Goal: Task Accomplishment & Management: Use online tool/utility

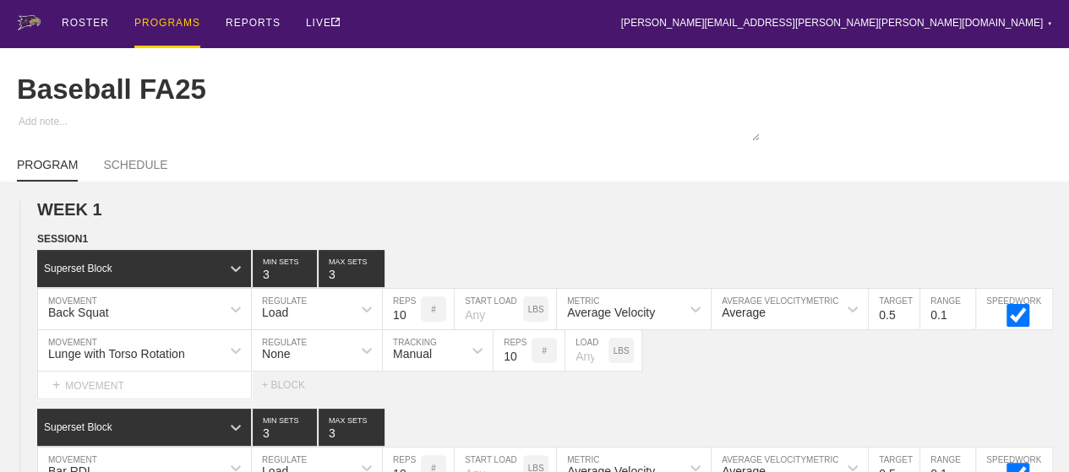
click at [157, 17] on div "PROGRAMS" at bounding box center [167, 24] width 66 height 48
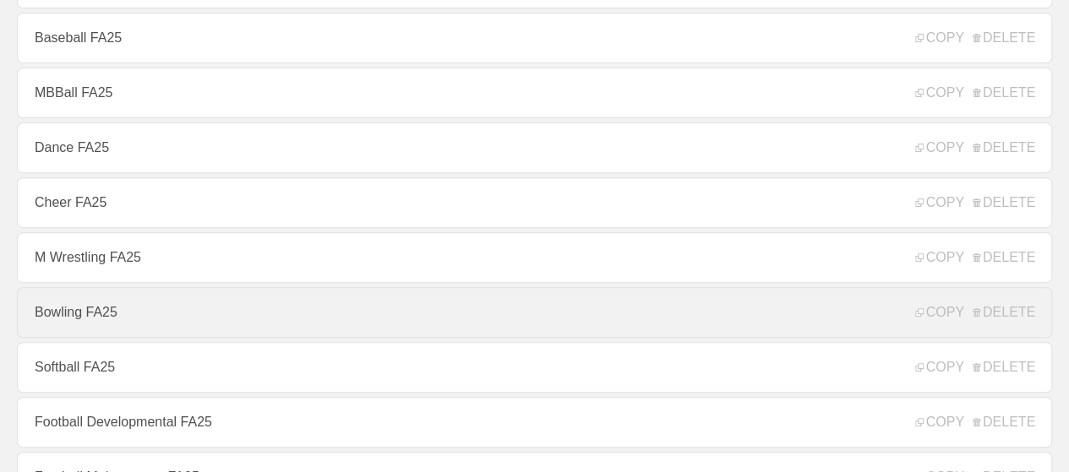
scroll to position [507, 0]
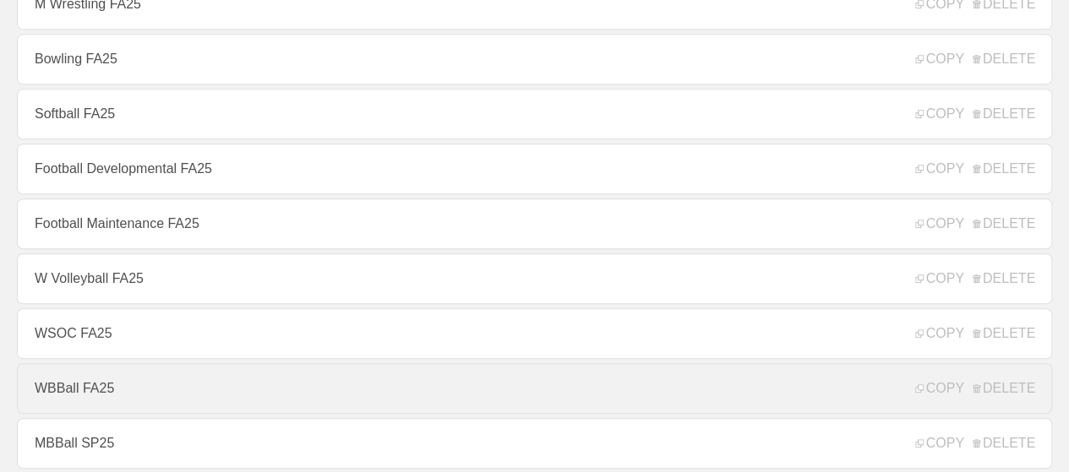
click at [81, 394] on link "WBBall FA25" at bounding box center [534, 388] width 1035 height 51
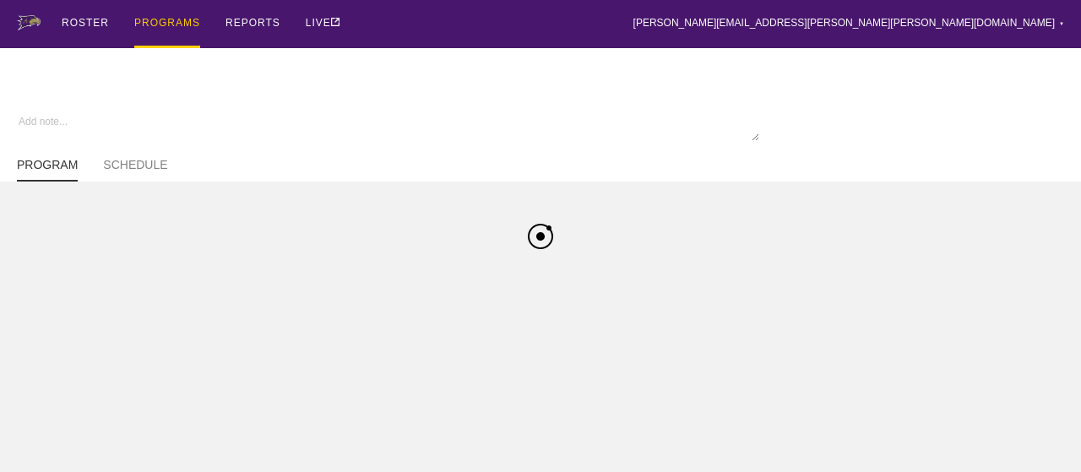
type textarea "x"
type input "WBBall FA25"
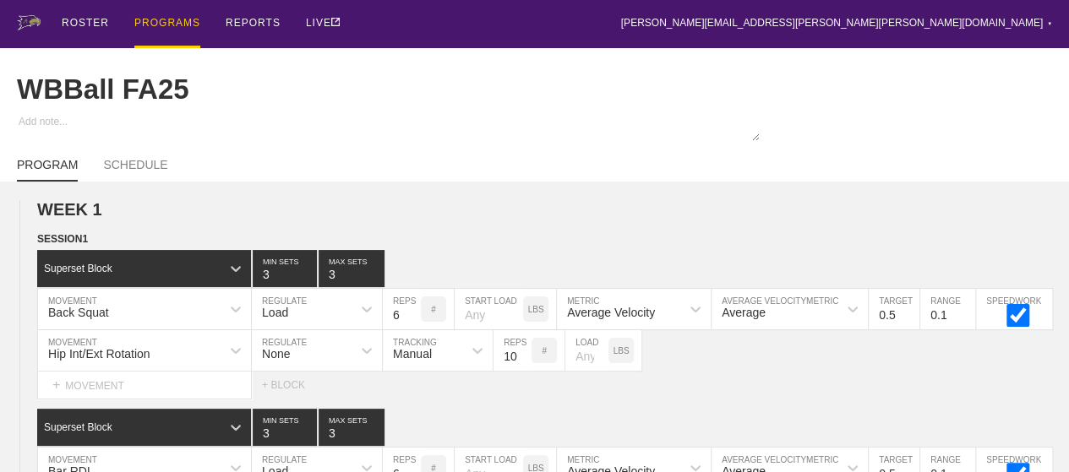
click at [146, 21] on div "PROGRAMS" at bounding box center [167, 24] width 66 height 48
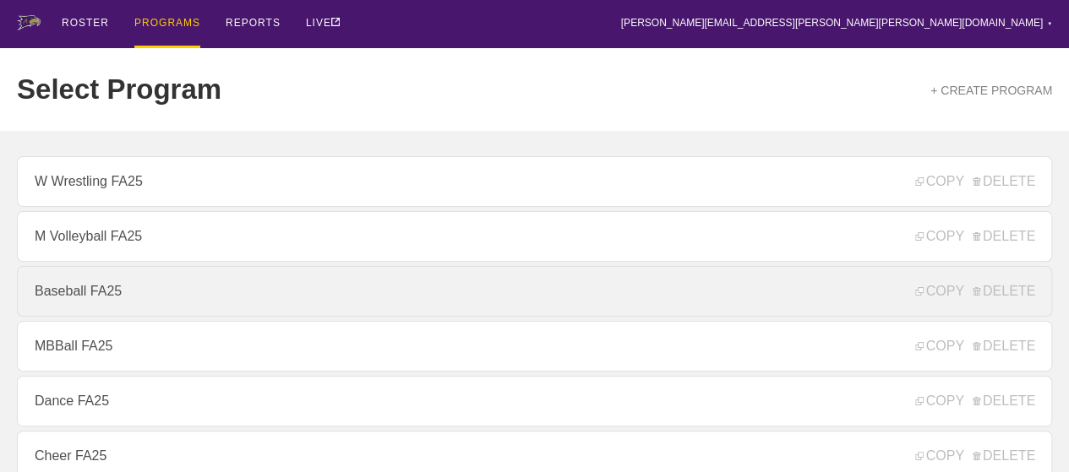
scroll to position [253, 0]
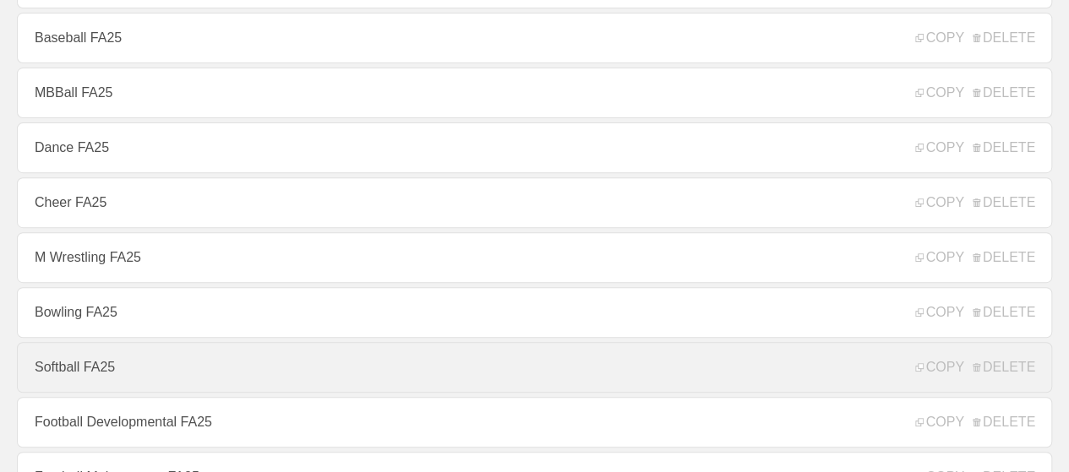
click at [56, 379] on link "Softball FA25" at bounding box center [534, 367] width 1035 height 51
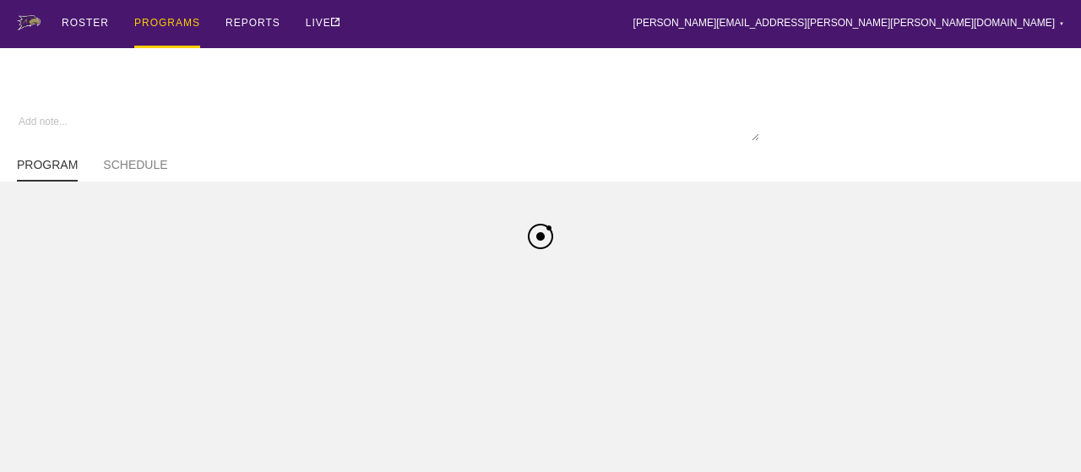
type textarea "x"
type input "Softball FA25"
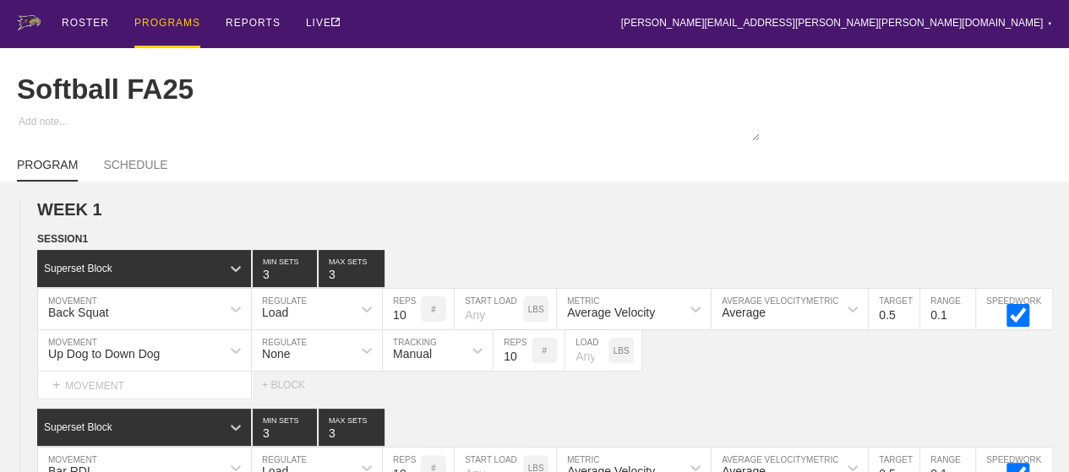
click at [169, 20] on div "PROGRAMS" at bounding box center [167, 24] width 66 height 48
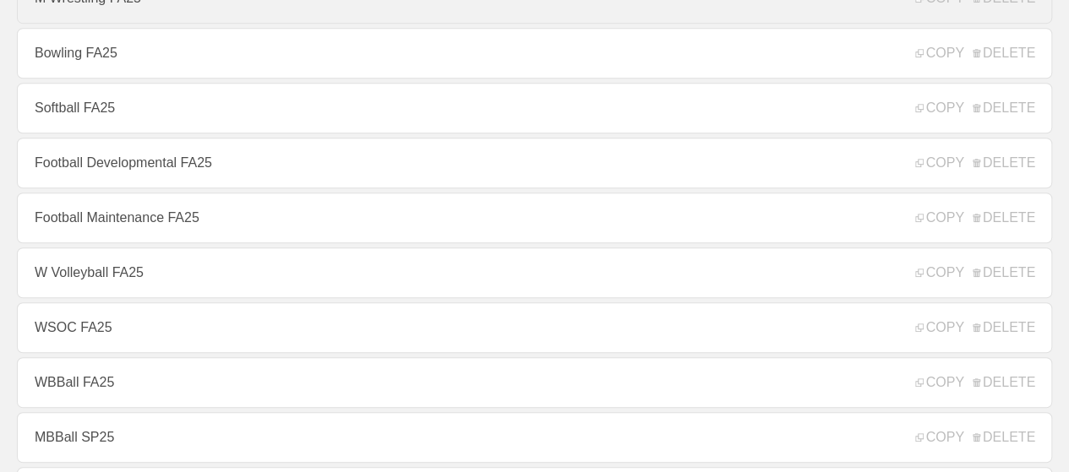
scroll to position [591, 0]
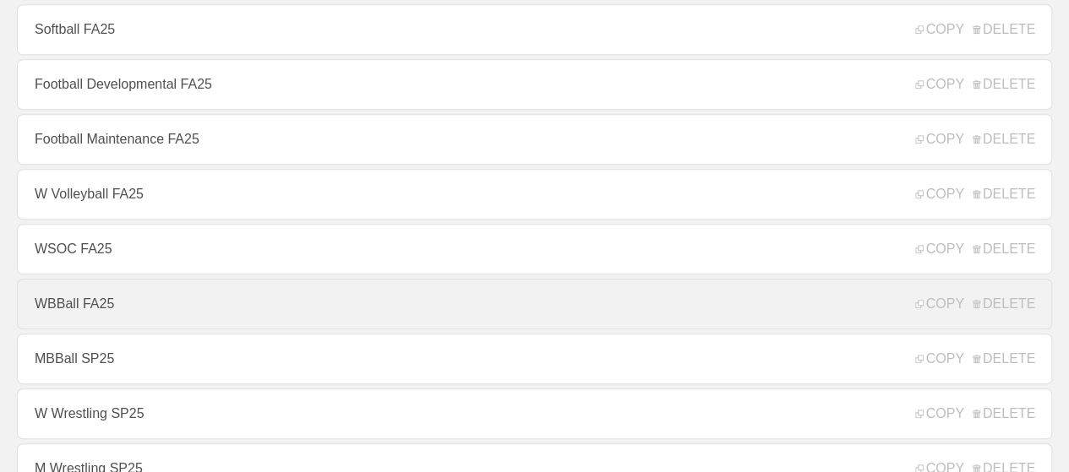
click at [93, 309] on link "WBBall FA25" at bounding box center [534, 304] width 1035 height 51
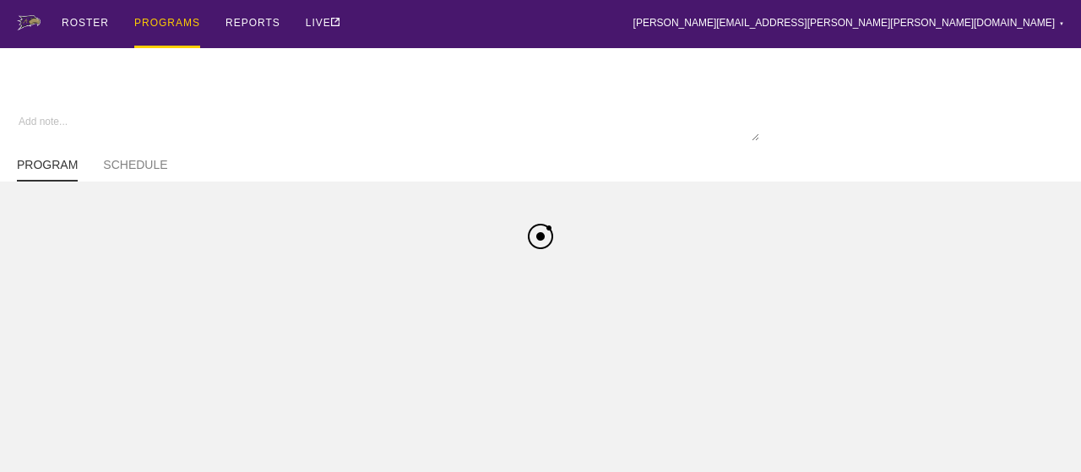
type textarea "x"
type input "WBBall FA25"
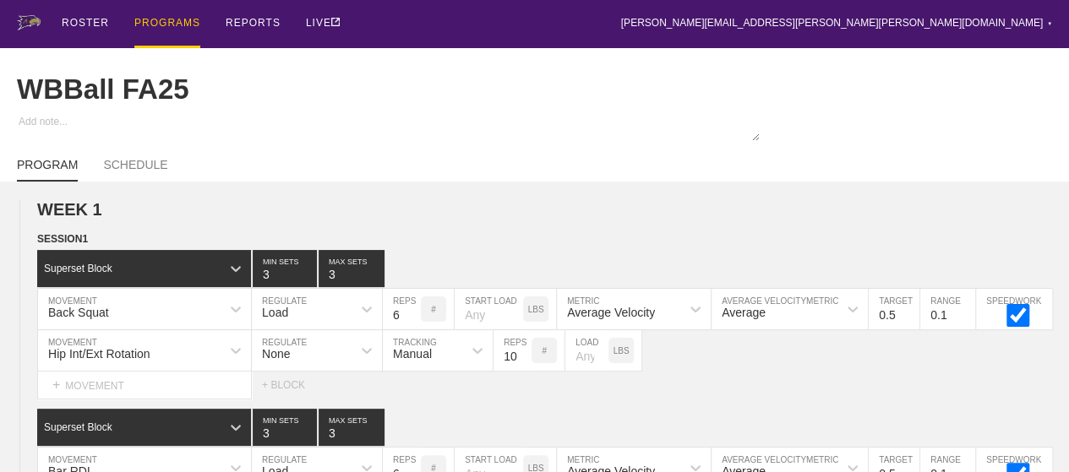
click at [167, 21] on div "PROGRAMS" at bounding box center [167, 24] width 66 height 48
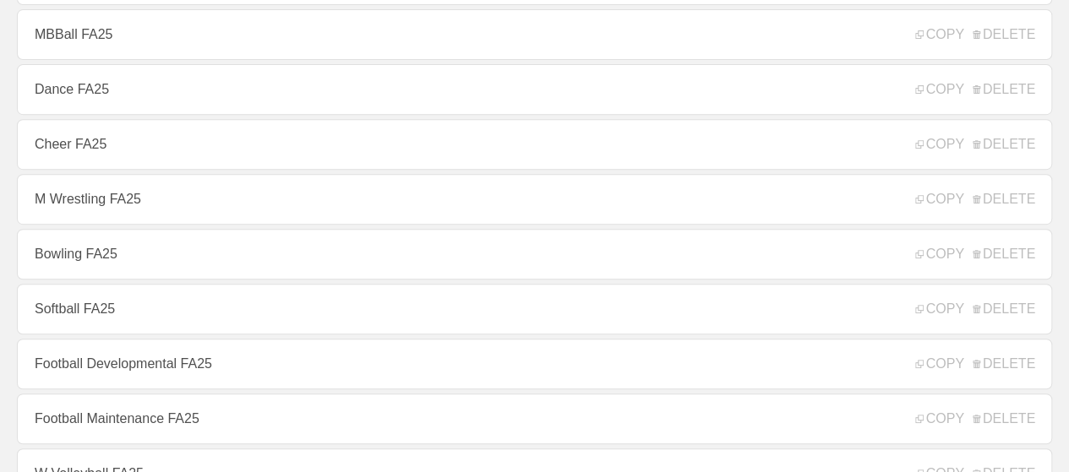
scroll to position [338, 0]
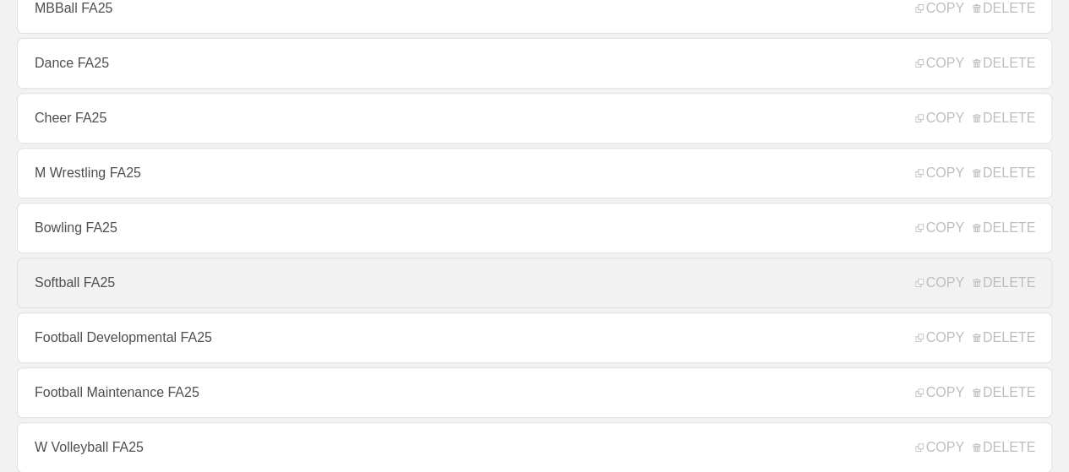
click at [73, 285] on link "Softball FA25" at bounding box center [534, 283] width 1035 height 51
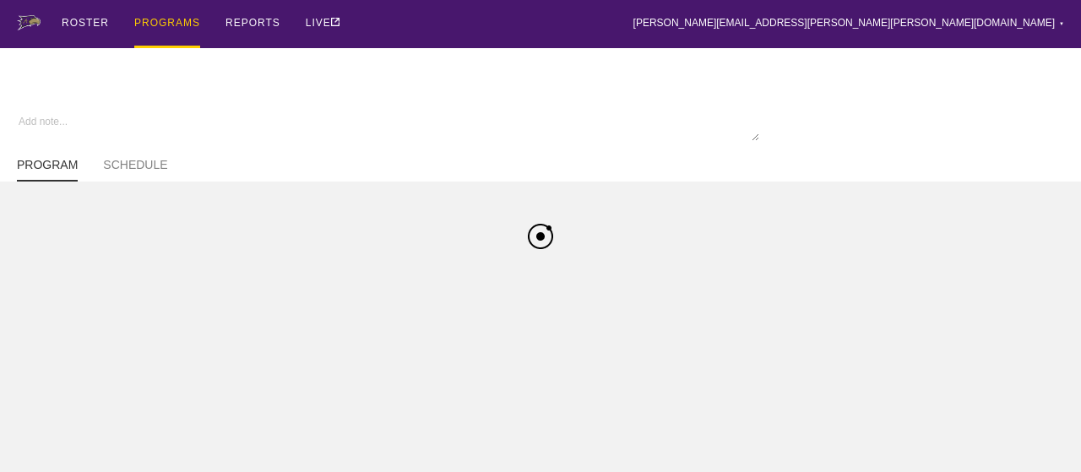
type textarea "x"
type input "Softball FA25"
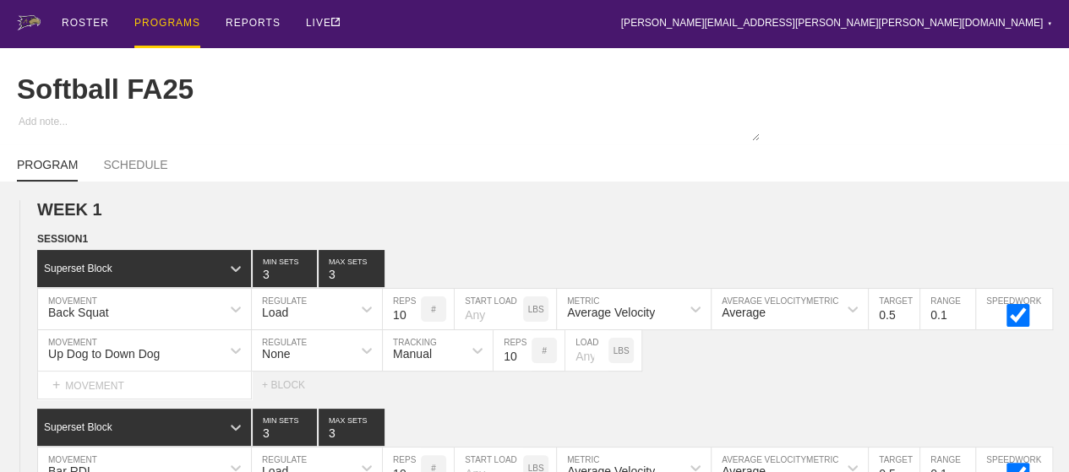
click at [160, 21] on div "PROGRAMS" at bounding box center [167, 24] width 66 height 48
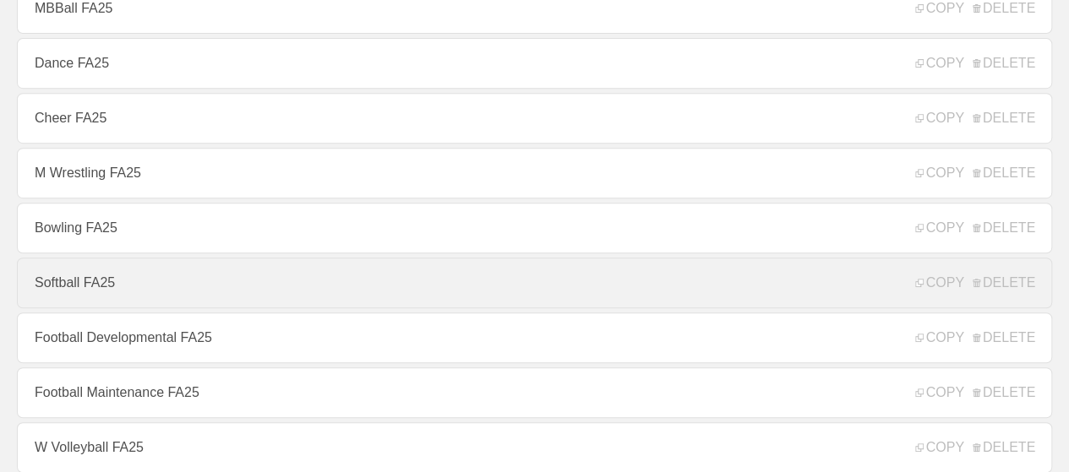
scroll to position [591, 0]
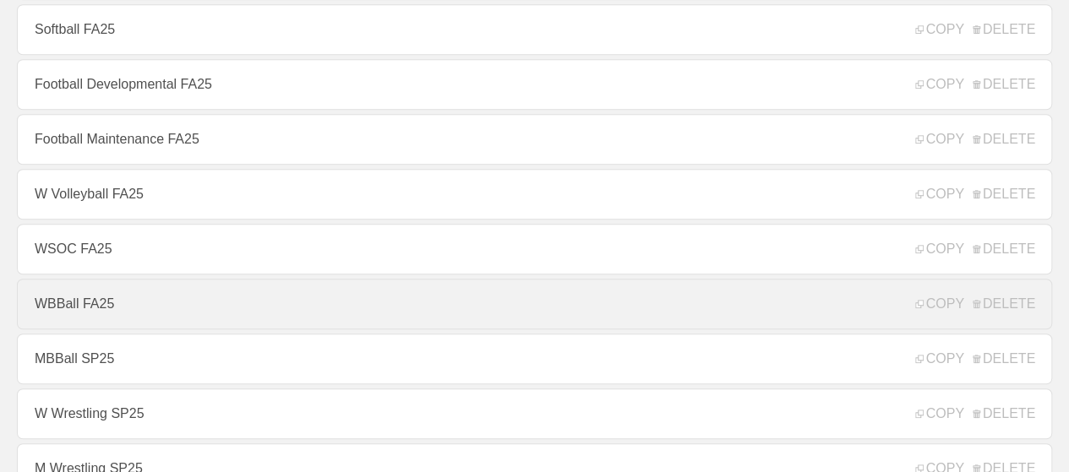
click at [90, 317] on link "WBBall FA25" at bounding box center [534, 304] width 1035 height 51
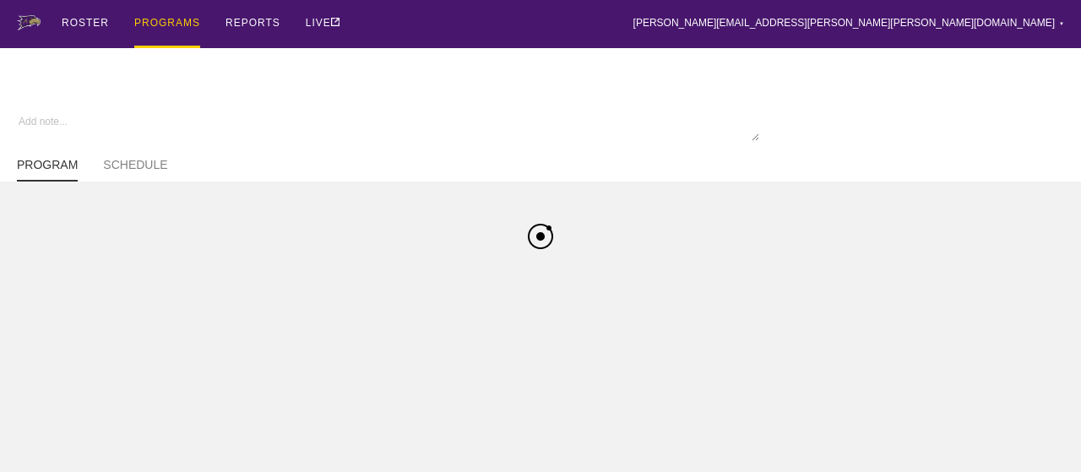
type textarea "x"
type input "WBBall FA25"
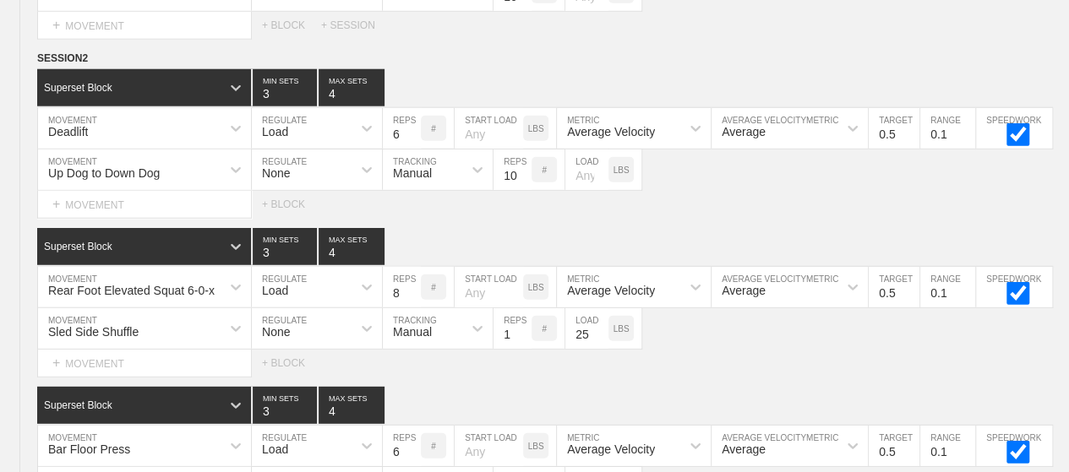
scroll to position [2201, 0]
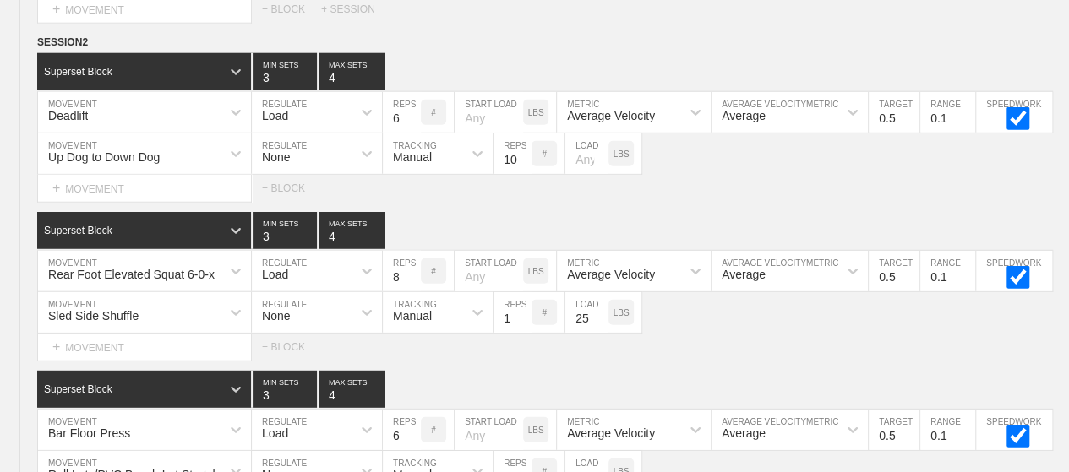
click at [348, 182] on div "Select... MOVEMENT + MOVEMENT + BLOCK" at bounding box center [534, 188] width 1069 height 27
click at [351, 183] on div "Select... MOVEMENT + MOVEMENT + BLOCK" at bounding box center [534, 188] width 1069 height 27
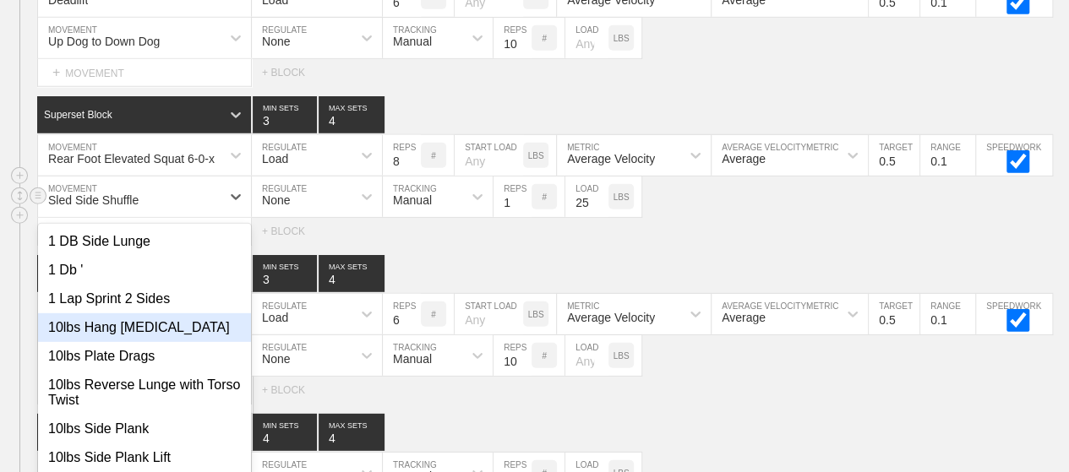
scroll to position [2334, 0]
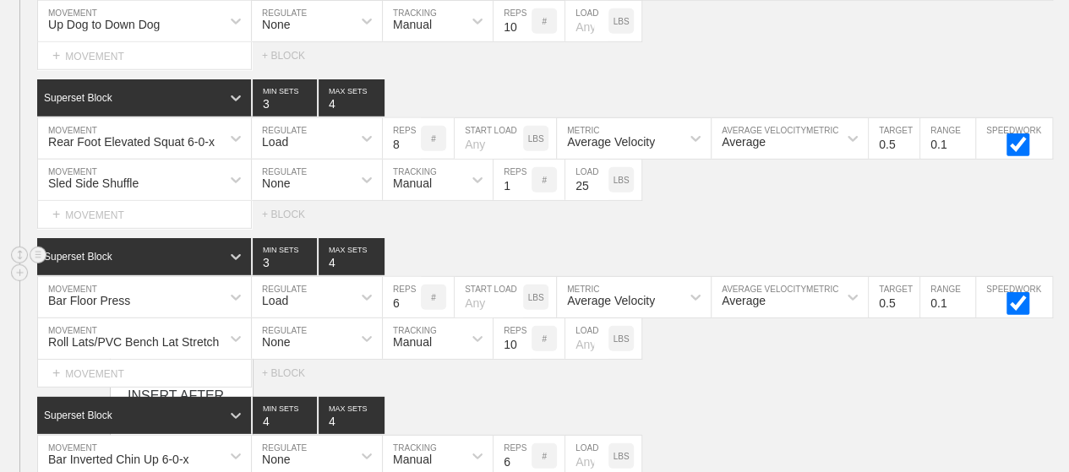
click at [639, 242] on div "Superset Block 3 MIN SETS 4 MAX SETS" at bounding box center [552, 256] width 1031 height 37
